Goal: Task Accomplishment & Management: Use online tool/utility

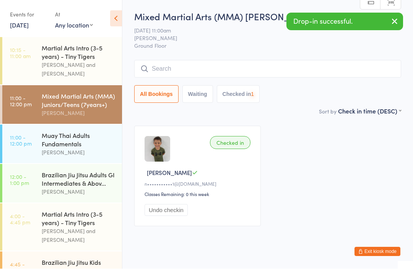
scroll to position [0, 0]
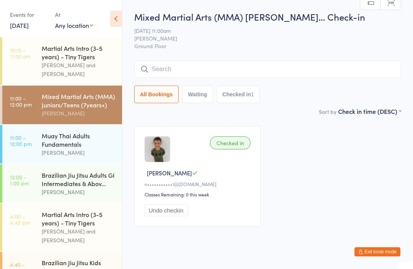
click at [257, 70] on input "search" at bounding box center [267, 69] width 267 height 18
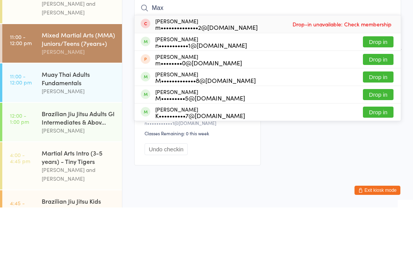
type input "Max"
click at [198, 97] on div "[PERSON_NAME] n•••••••••••1@[DOMAIN_NAME]" at bounding box center [201, 103] width 92 height 12
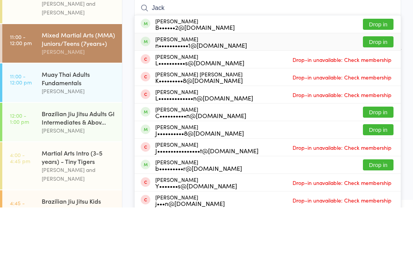
type input "Jack"
click at [188, 104] on div "n•••••••••••1@[DOMAIN_NAME]" at bounding box center [201, 107] width 92 height 6
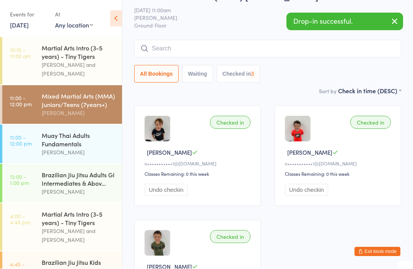
scroll to position [21, 0]
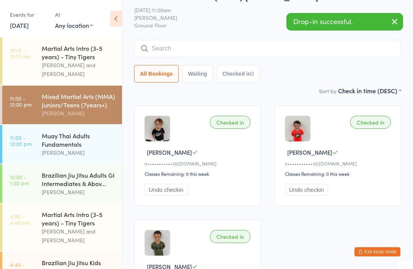
click at [66, 136] on div "Muay Thai Adults Fundamentals" at bounding box center [79, 140] width 74 height 17
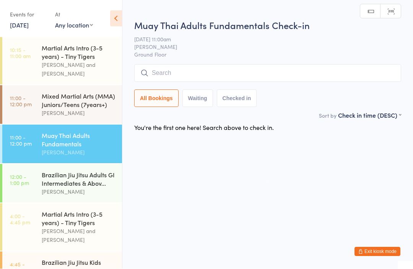
click at [224, 71] on input "search" at bounding box center [267, 74] width 267 height 18
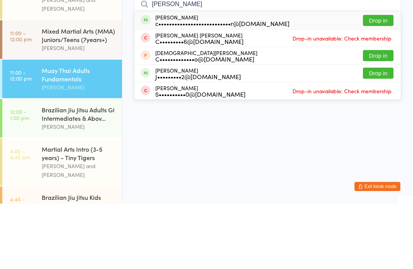
type input "[PERSON_NAME]"
click at [257, 86] on div "c•••••••••••••••••••••••••••r@[DOMAIN_NAME]" at bounding box center [222, 89] width 134 height 6
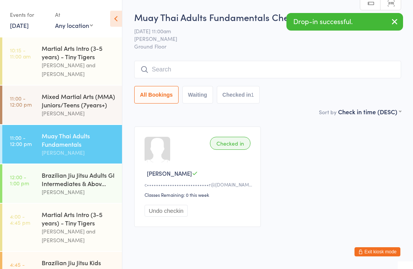
click at [395, 21] on icon "button" at bounding box center [394, 22] width 9 height 10
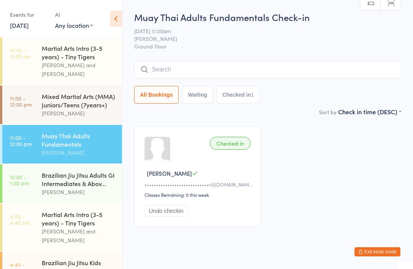
click at [72, 98] on div "Mixed Martial Arts (MMA) Juniors/Teens (7years+)" at bounding box center [79, 100] width 74 height 17
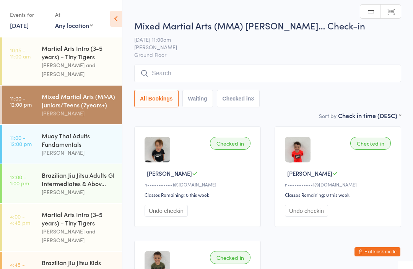
click at [77, 134] on div "Muay Thai Adults Fundamentals" at bounding box center [79, 140] width 74 height 17
